Goal: Complete application form

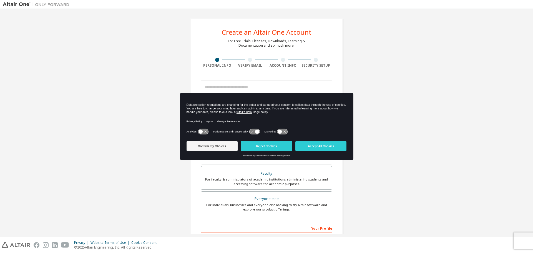
click at [225, 87] on input "email" at bounding box center [267, 87] width 132 height 13
click at [329, 148] on button "Accept All Cookies" at bounding box center [321, 146] width 51 height 10
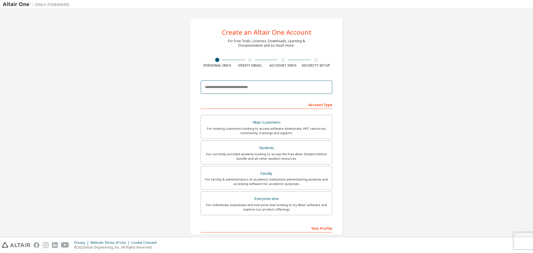
click at [233, 89] on input "email" at bounding box center [267, 87] width 132 height 13
type input "**********"
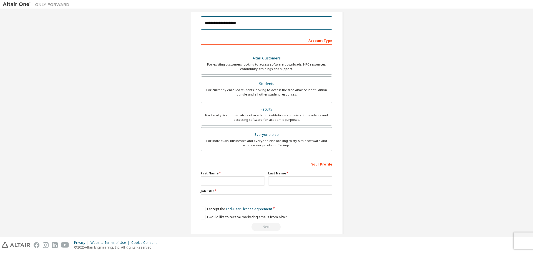
scroll to position [72, 0]
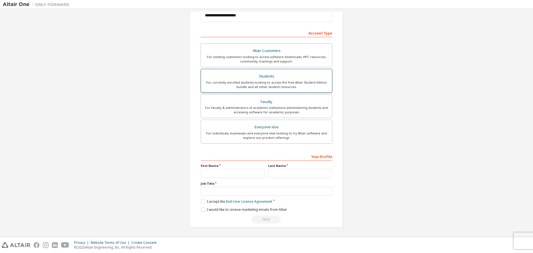
click at [295, 84] on div "For currently enrolled students looking to access the free Altair Student Editi…" at bounding box center [266, 84] width 124 height 9
click at [214, 175] on input "text" at bounding box center [233, 173] width 64 height 9
type input "******"
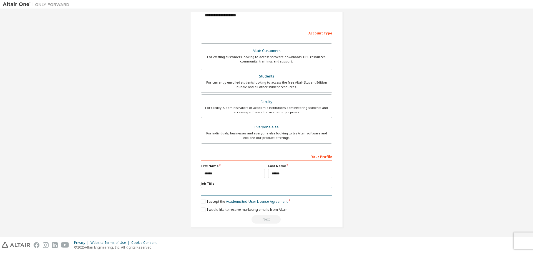
click at [256, 190] on input "text" at bounding box center [267, 191] width 132 height 9
type input "*******"
click at [202, 201] on label "I accept the Academic End-User License Agreement" at bounding box center [244, 201] width 87 height 5
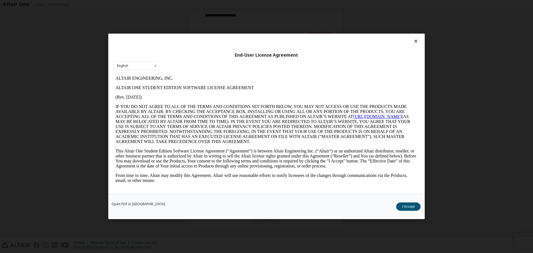
scroll to position [0, 0]
click at [409, 206] on button "I Accept" at bounding box center [408, 207] width 24 height 8
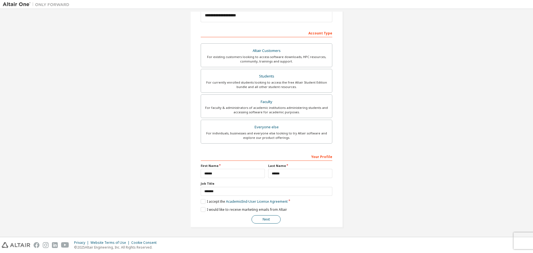
click at [261, 219] on button "Next" at bounding box center [266, 219] width 29 height 8
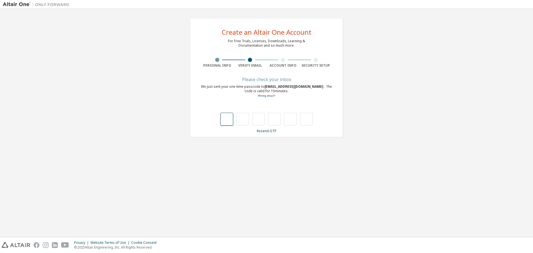
click at [226, 122] on input "text" at bounding box center [227, 119] width 13 height 13
click at [204, 123] on div at bounding box center [267, 113] width 132 height 24
click at [227, 120] on input "text" at bounding box center [227, 119] width 13 height 13
type input "*"
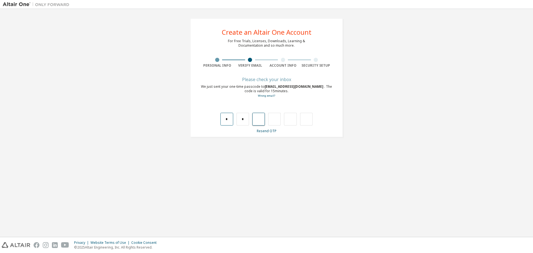
type input "*"
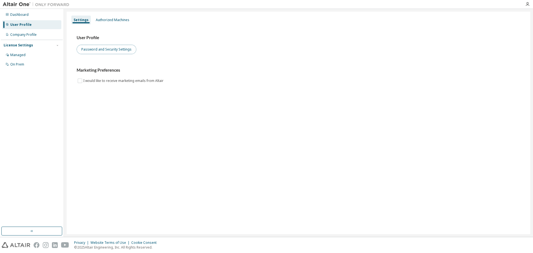
click at [108, 50] on button "Password and Security Settings" at bounding box center [107, 49] width 60 height 9
